Goal: Information Seeking & Learning: Learn about a topic

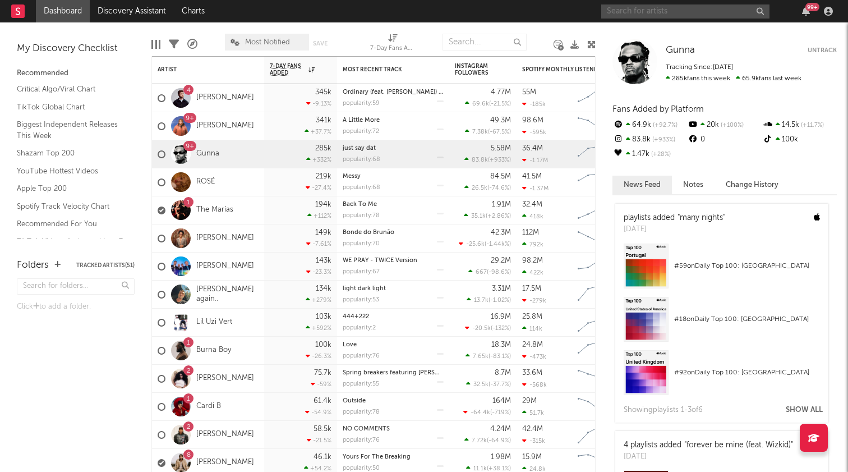
click at [684, 11] on input "text" at bounding box center [685, 11] width 168 height 14
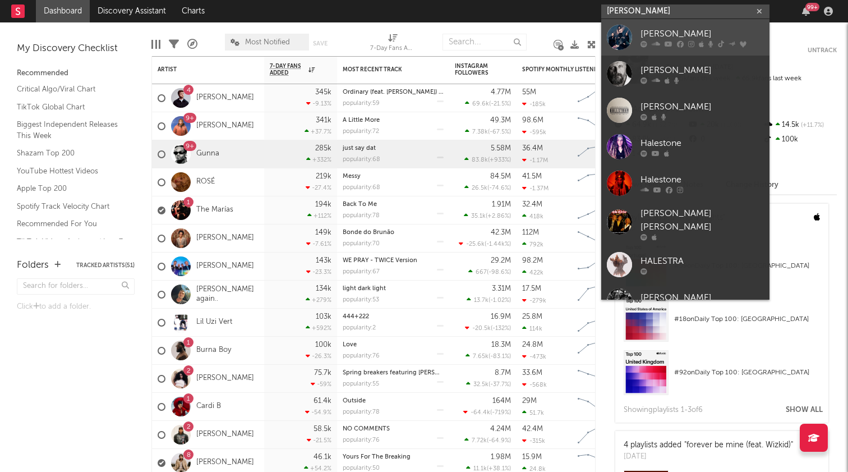
type input "[PERSON_NAME]"
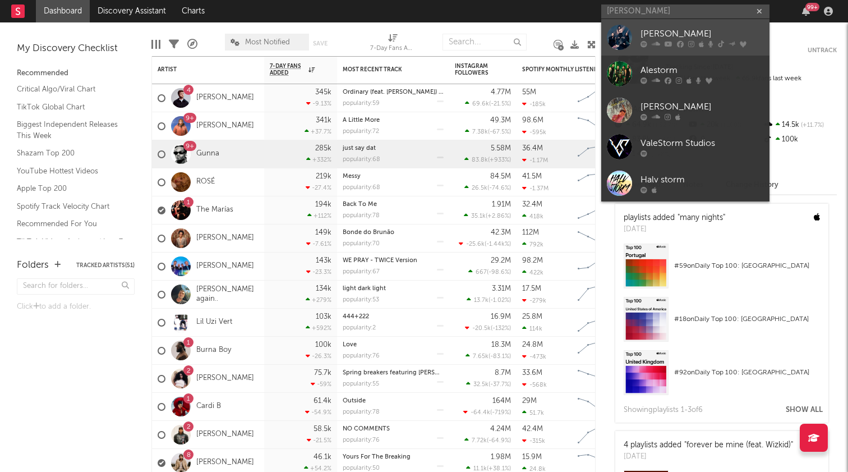
click at [607, 38] on div at bounding box center [619, 37] width 25 height 25
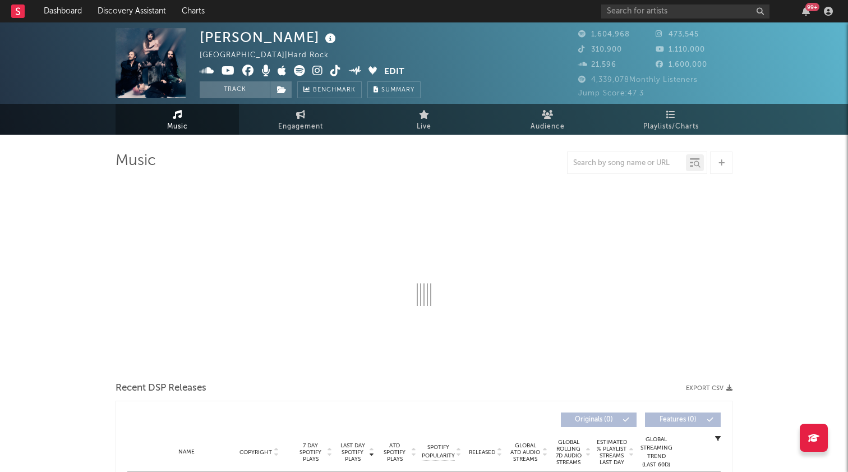
select select "6m"
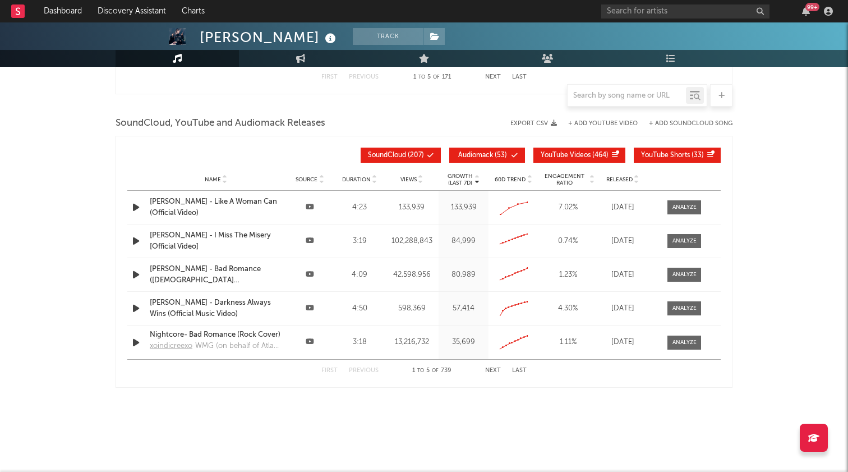
scroll to position [1245, 0]
